Goal: Task Accomplishment & Management: Manage account settings

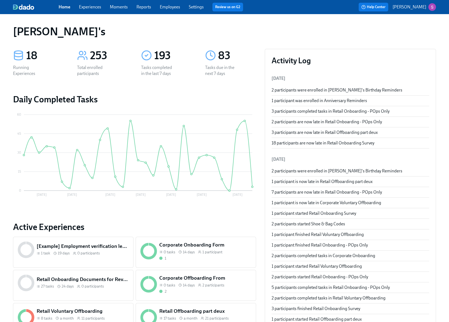
click at [172, 6] on link "Employees" at bounding box center [170, 6] width 20 height 5
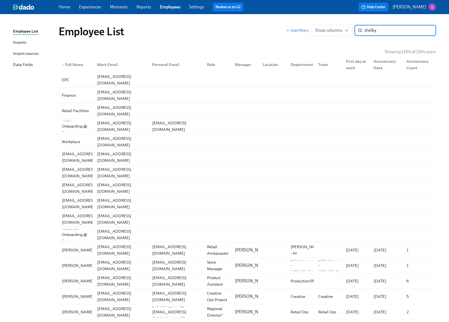
type input "shelby"
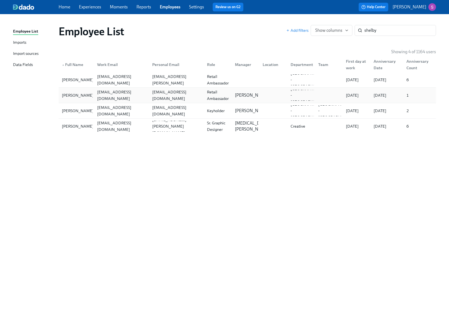
click at [128, 97] on div "shelbydieter@rothys.com" at bounding box center [121, 95] width 53 height 13
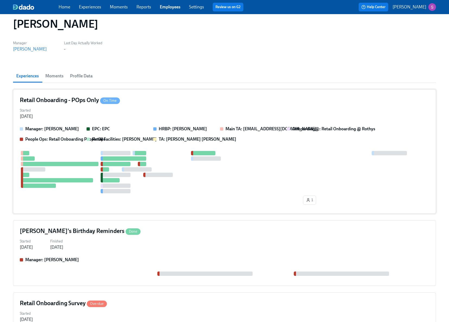
scroll to position [12, 0]
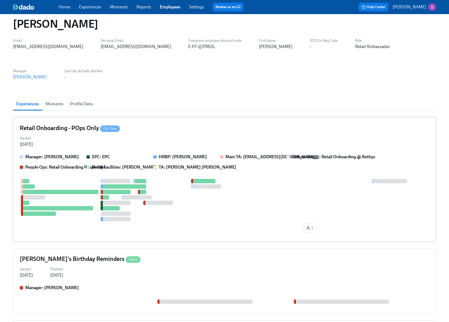
click at [148, 131] on div "Retail Onboarding - POps Only On Time" at bounding box center [224, 128] width 409 height 8
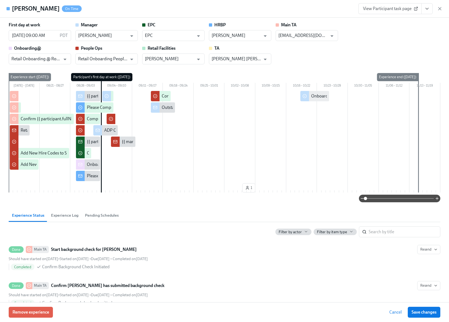
click at [394, 13] on link "View Participant task page" at bounding box center [389, 8] width 63 height 11
click at [440, 8] on icon "button" at bounding box center [439, 8] width 3 height 3
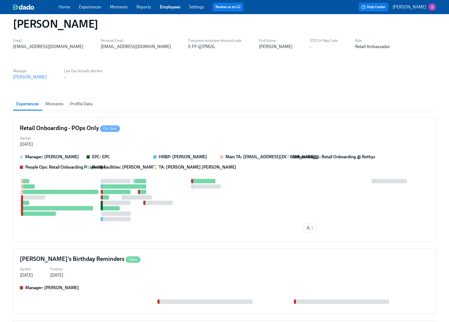
click at [169, 6] on link "Employees" at bounding box center [170, 6] width 21 height 5
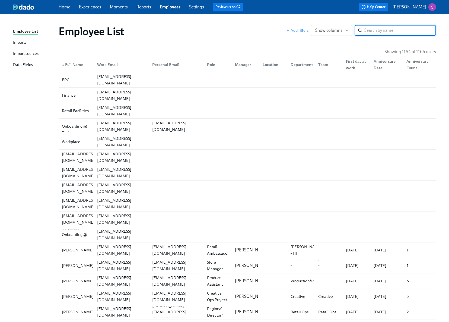
click at [26, 43] on div "Imports" at bounding box center [19, 42] width 13 height 7
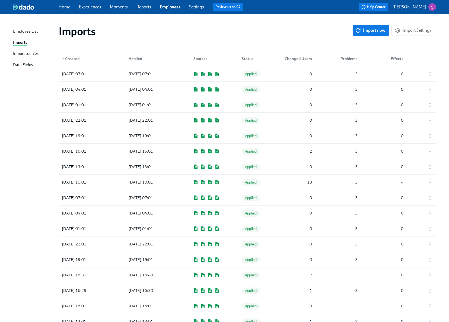
click at [168, 9] on link "Employees" at bounding box center [170, 6] width 21 height 5
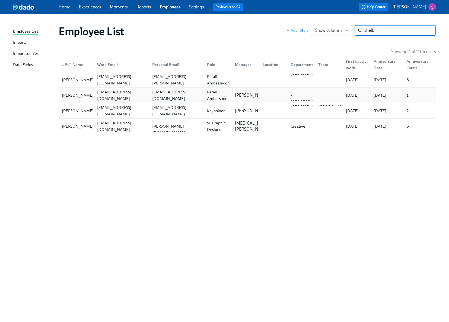
type input "shelb"
click at [83, 93] on div "Shelby Dieter" at bounding box center [78, 95] width 36 height 7
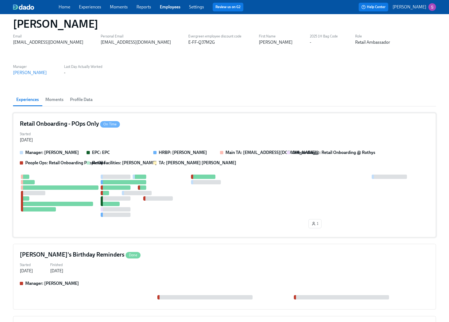
scroll to position [17, 0]
click at [93, 6] on link "Experiences" at bounding box center [90, 6] width 22 height 5
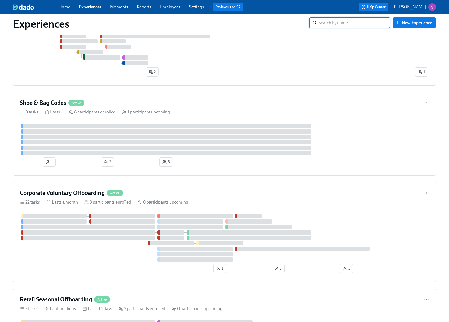
scroll to position [541, 0]
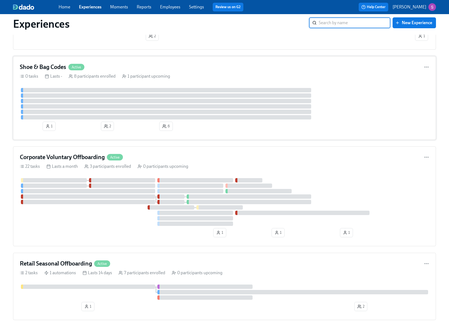
click at [230, 79] on div "0 tasks Lasts - 8 participants enrolled 1 participant upcoming" at bounding box center [224, 76] width 409 height 6
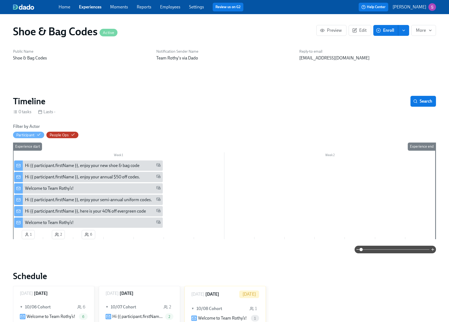
click at [104, 199] on div "Hi {{ participant.firstName }}, enjoy your semi-annual uniform codes." at bounding box center [88, 200] width 127 height 6
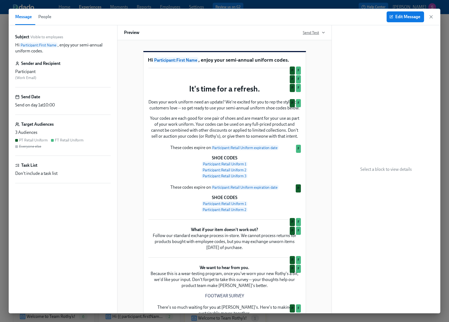
click at [317, 34] on span "Send Test" at bounding box center [314, 32] width 22 height 5
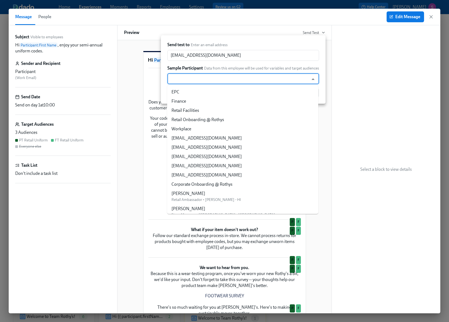
click at [249, 75] on input "text" at bounding box center [238, 78] width 136 height 11
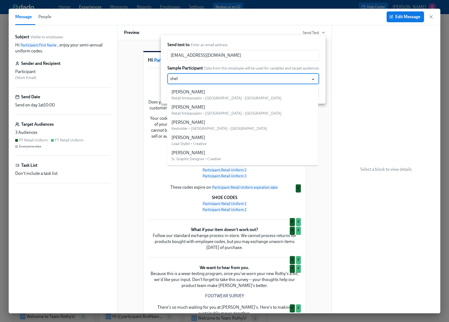
type input "shelb"
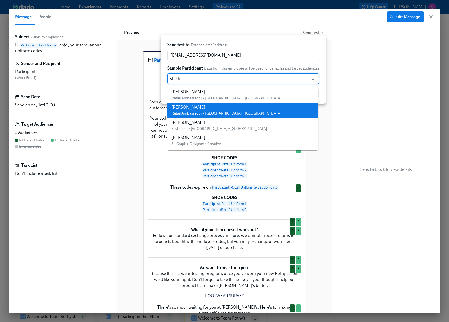
click at [218, 108] on div "Shelby Dieter" at bounding box center [226, 107] width 110 height 6
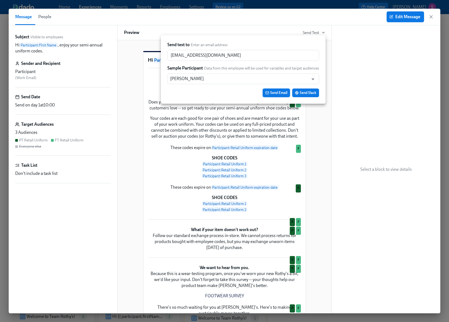
click at [273, 94] on span "Send Email" at bounding box center [276, 92] width 22 height 5
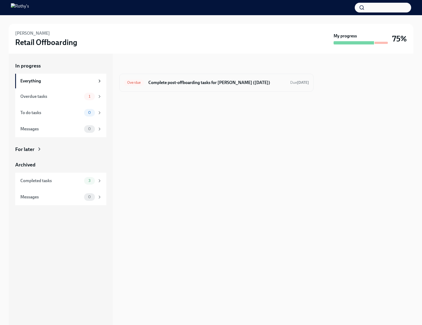
click at [198, 81] on h6 "Complete post-offboarding tasks for Kendra Kaywood (09/23/2025)" at bounding box center [217, 83] width 138 height 6
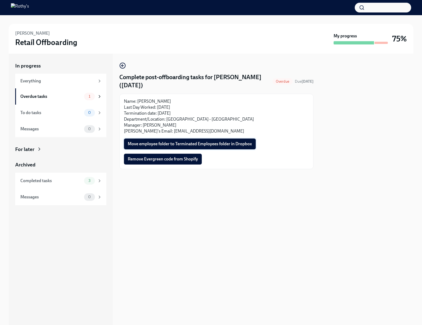
click at [191, 143] on span "Move employee folder to Terminated Employees folder in Dropbox" at bounding box center [190, 143] width 124 height 5
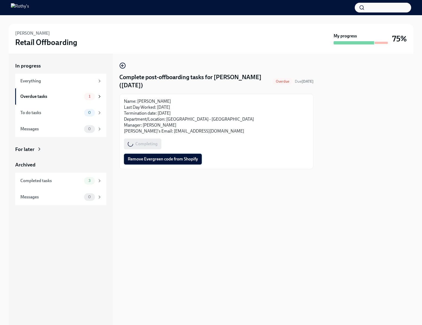
click at [183, 162] on button "Remove Evergreen code from Shopify" at bounding box center [163, 159] width 78 height 11
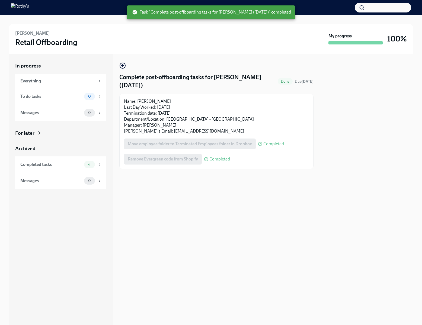
click at [175, 161] on div "Remove Evergreen code from Shopify Completed" at bounding box center [177, 159] width 106 height 11
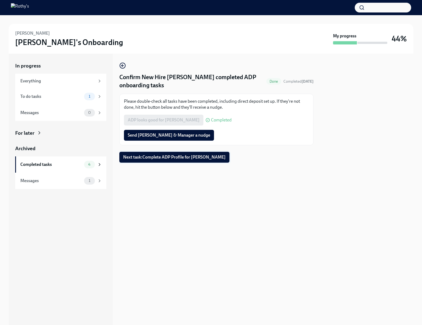
click at [150, 155] on span "Next task : Complete ADP Profile for [PERSON_NAME]" at bounding box center [174, 157] width 103 height 5
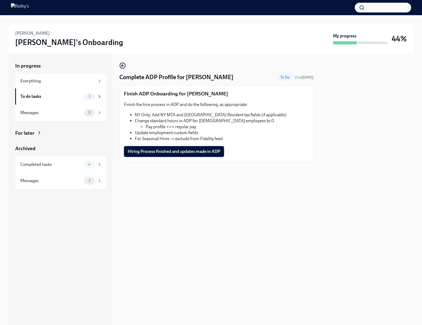
click at [153, 151] on span "Hiring Process finished and updates made in ADP" at bounding box center [174, 151] width 93 height 5
